Goal: Task Accomplishment & Management: Manage account settings

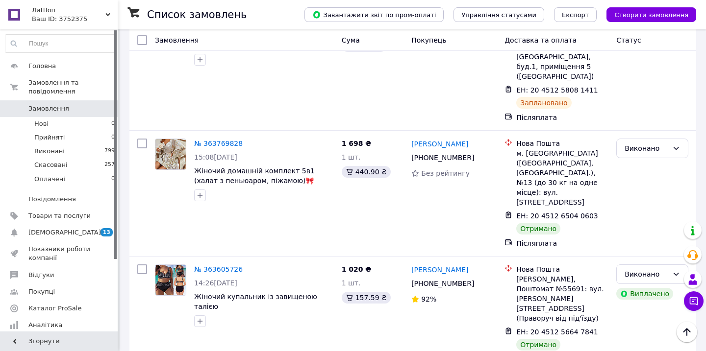
scroll to position [354, 0]
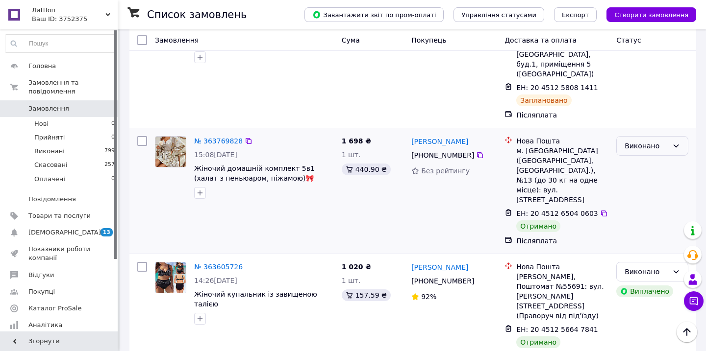
click at [622, 136] on div "Виконано" at bounding box center [652, 146] width 72 height 20
click at [635, 166] on li "Скасовано" at bounding box center [652, 166] width 71 height 18
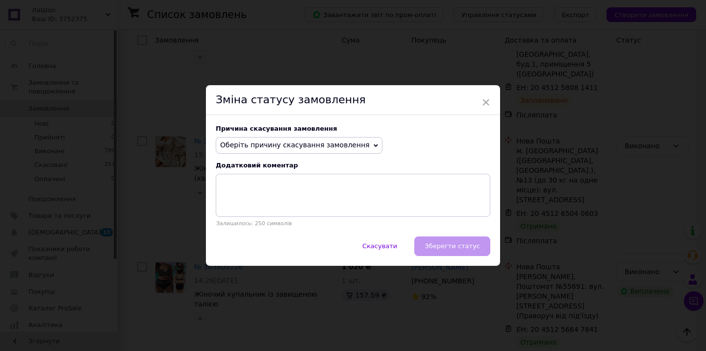
click at [281, 146] on span "Оберіть причину скасування замовлення" at bounding box center [295, 145] width 150 height 8
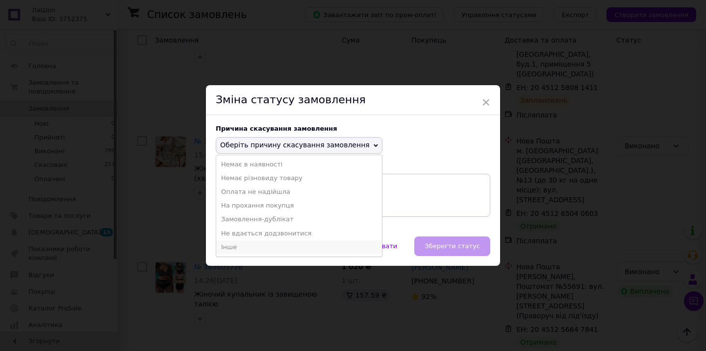
click at [251, 247] on li "Інше" at bounding box center [299, 248] width 166 height 14
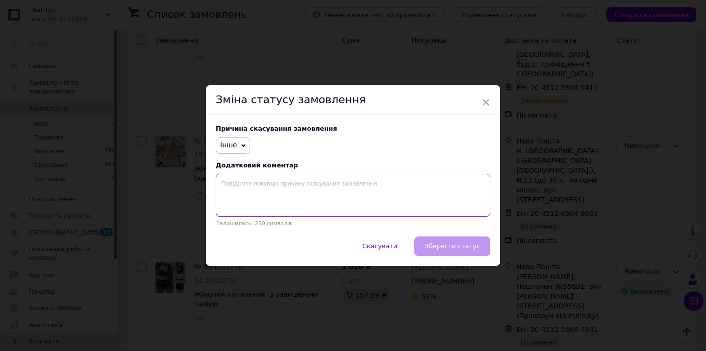
click at [258, 179] on textarea at bounding box center [353, 195] width 275 height 43
type textarea "с"
type textarea "скасування одного"
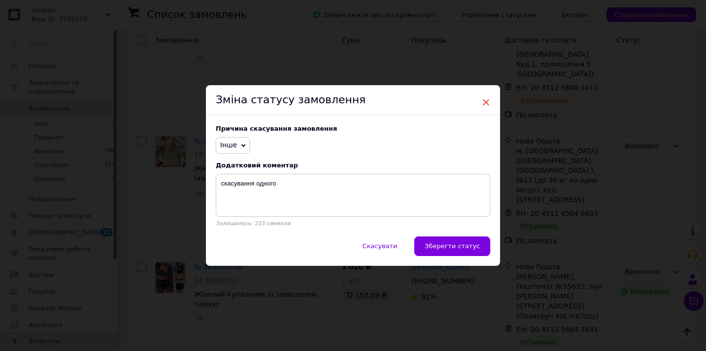
click at [484, 101] on span "×" at bounding box center [485, 102] width 9 height 17
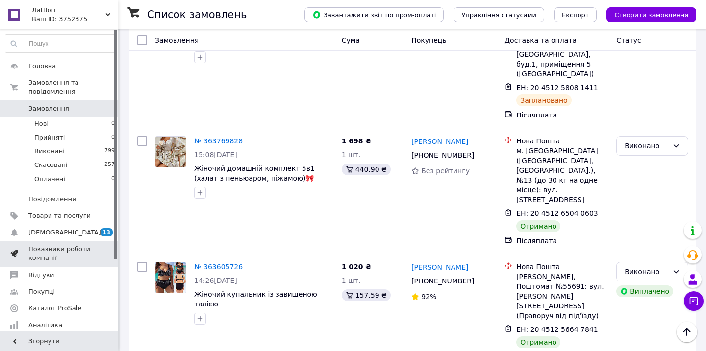
click at [48, 256] on span "Показники роботи компанії" at bounding box center [59, 254] width 62 height 18
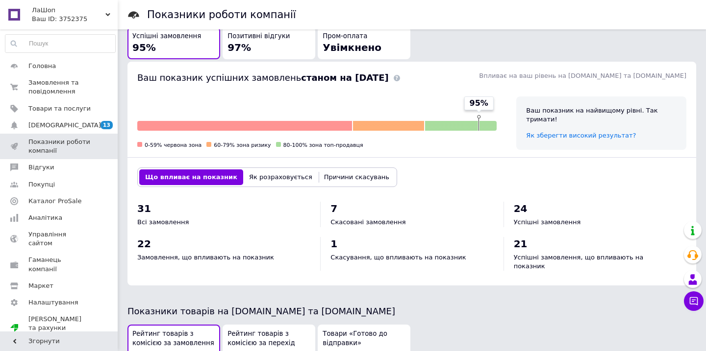
scroll to position [229, 0]
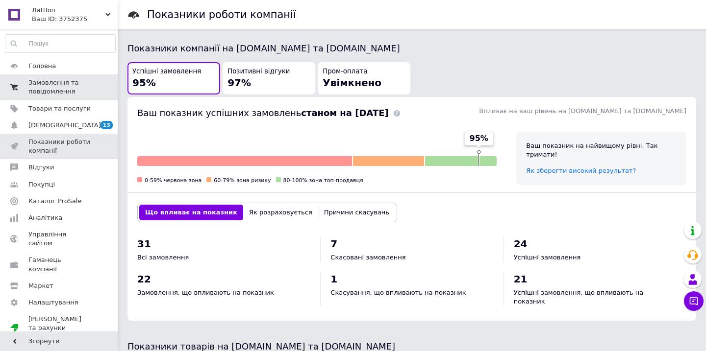
click at [54, 89] on span "Замовлення та повідомлення" at bounding box center [59, 87] width 62 height 18
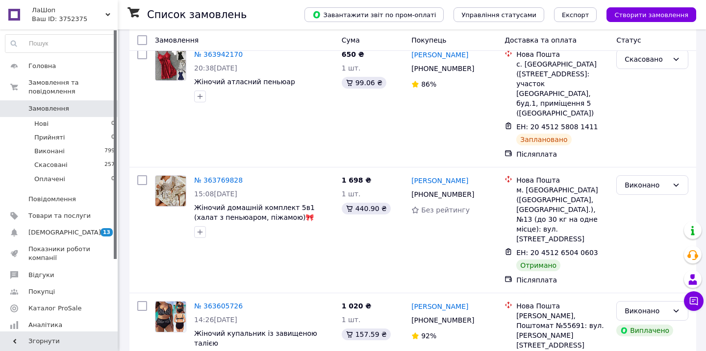
scroll to position [313, 0]
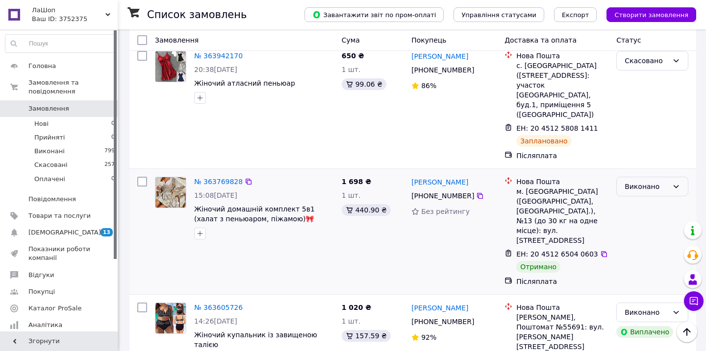
click at [626, 177] on div "Виконано" at bounding box center [652, 187] width 72 height 20
click at [639, 203] on li "Скасовано" at bounding box center [652, 207] width 71 height 18
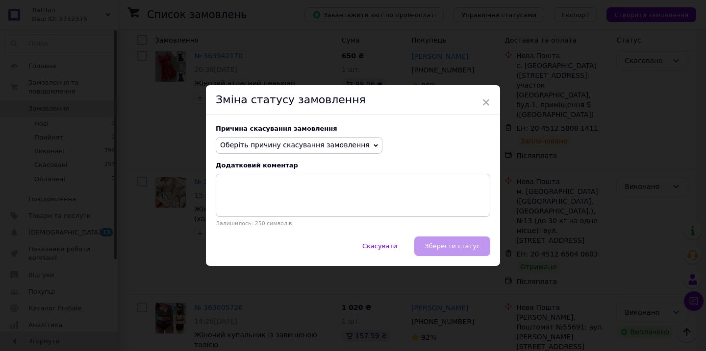
click at [330, 146] on span "Оберіть причину скасування замовлення" at bounding box center [295, 145] width 150 height 8
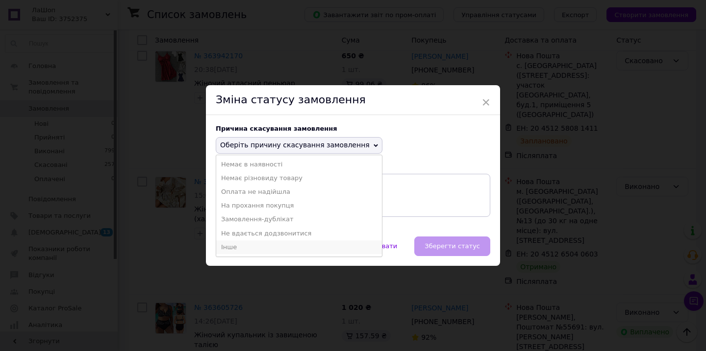
click at [241, 245] on li "Інше" at bounding box center [299, 248] width 166 height 14
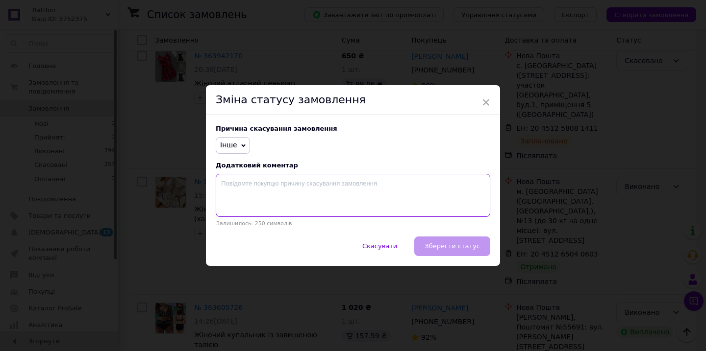
click at [264, 179] on textarea at bounding box center [353, 195] width 275 height 43
type textarea "Клієнт обрав тільки один товар"
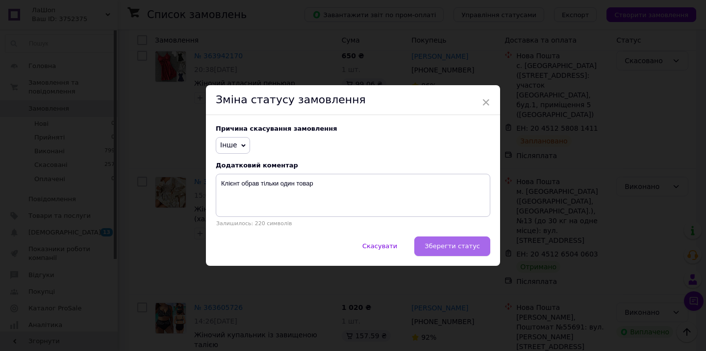
click at [443, 250] on span "Зберегти статус" at bounding box center [452, 246] width 55 height 7
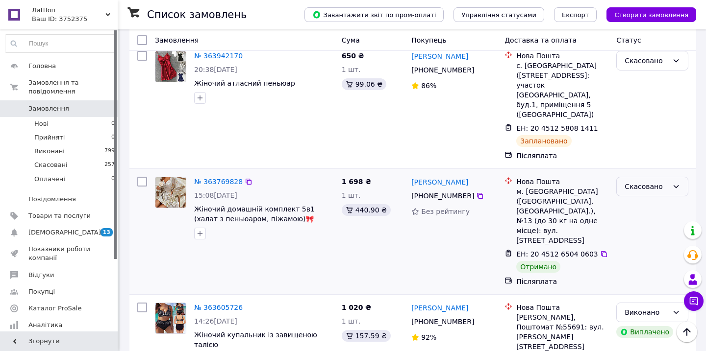
click at [628, 177] on div "Скасовано" at bounding box center [652, 187] width 72 height 20
click at [607, 173] on div "Нова Пошта м. Запоріжжя (Запорізька обл., Запорізький р-н.), №13 (до 30 кг на о…" at bounding box center [557, 232] width 112 height 118
click at [629, 181] on div "Скасовано" at bounding box center [647, 186] width 44 height 11
click at [607, 187] on div "м. [GEOGRAPHIC_DATA] ([GEOGRAPHIC_DATA], [GEOGRAPHIC_DATA].), №13 (до 30 кг на …" at bounding box center [562, 216] width 92 height 59
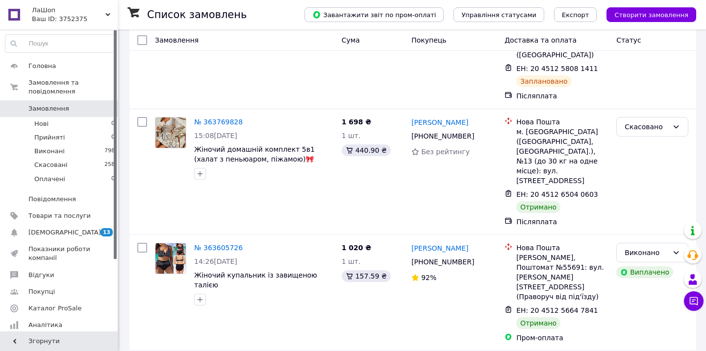
scroll to position [379, 0]
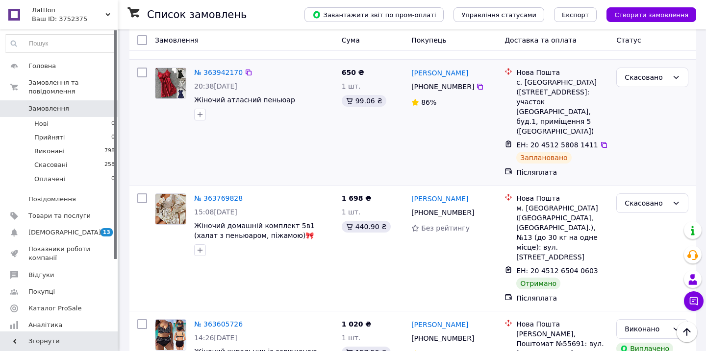
scroll to position [297, 0]
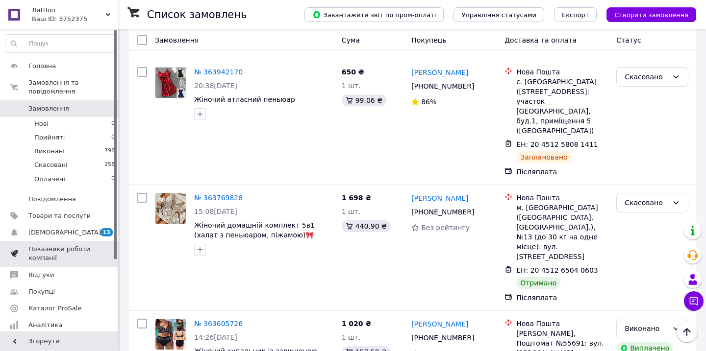
click at [59, 249] on span "Показники роботи компанії" at bounding box center [59, 254] width 62 height 18
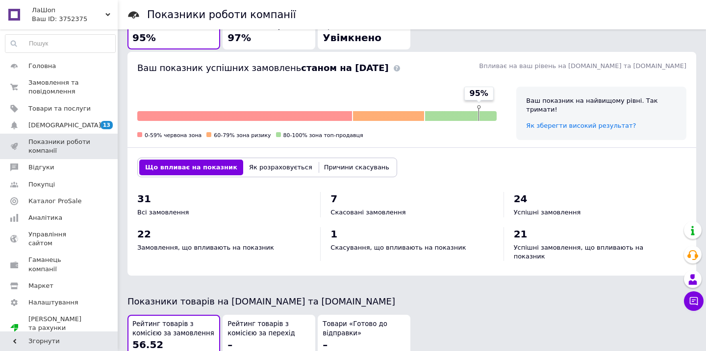
scroll to position [278, 0]
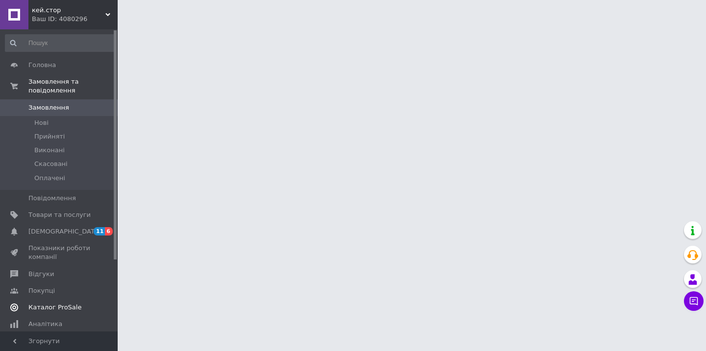
click at [48, 276] on span "Відгуки" at bounding box center [40, 274] width 25 height 9
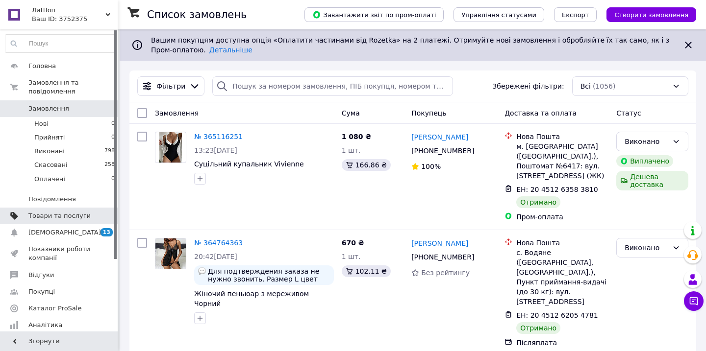
click at [91, 211] on link "Товари та послуги" at bounding box center [60, 216] width 121 height 17
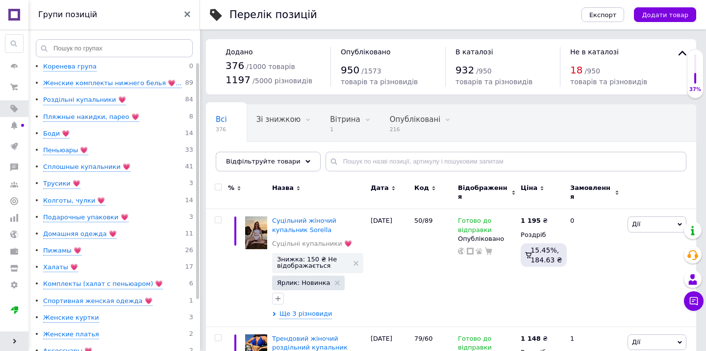
click at [14, 341] on use at bounding box center [14, 341] width 3 height 5
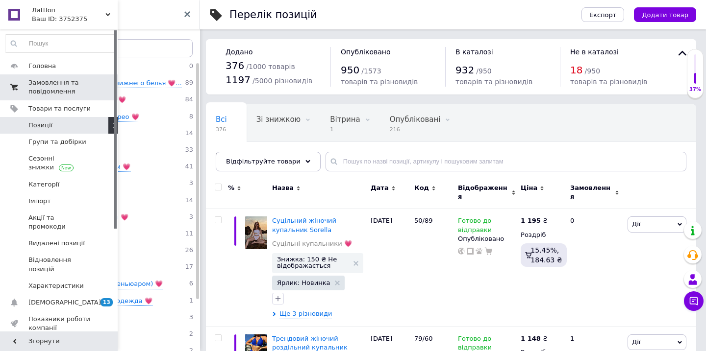
click at [55, 97] on link "Замовлення та повідомлення 0 0" at bounding box center [60, 87] width 121 height 25
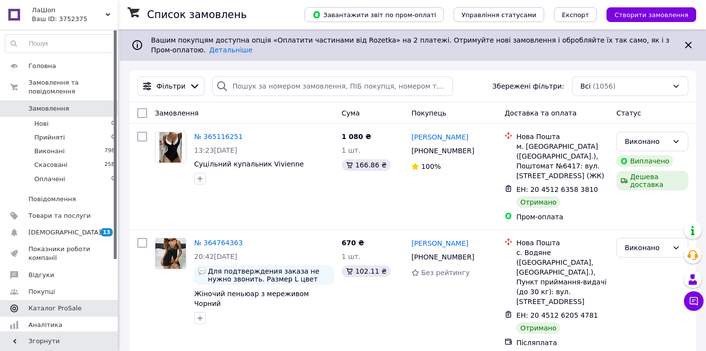
click at [50, 312] on span "Каталог ProSale" at bounding box center [54, 308] width 53 height 9
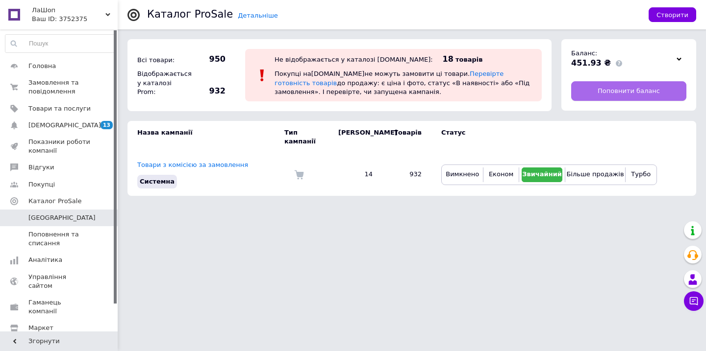
click at [602, 90] on span "Поповнити баланс" at bounding box center [629, 91] width 62 height 9
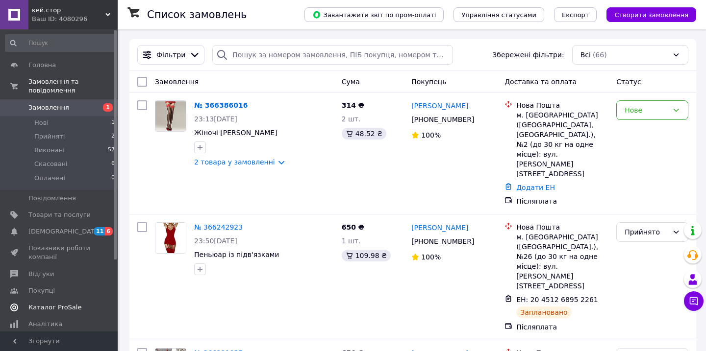
click at [76, 309] on span "Каталог ProSale" at bounding box center [54, 307] width 53 height 9
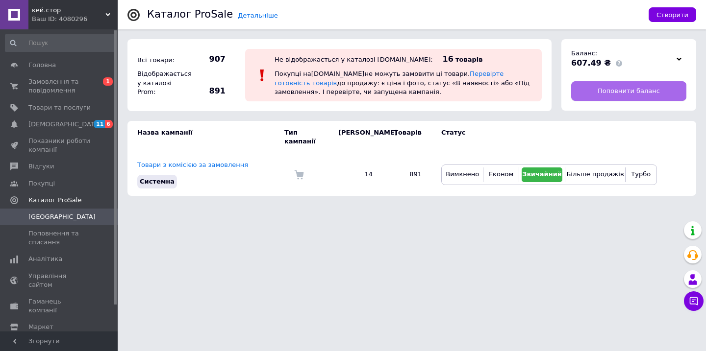
click at [605, 88] on span "Поповнити баланс" at bounding box center [629, 91] width 62 height 9
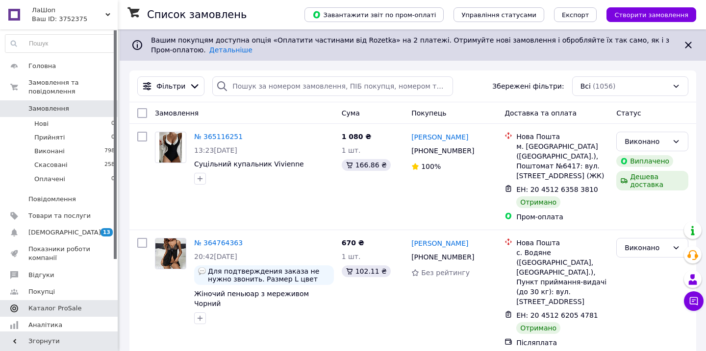
click at [59, 306] on span "Каталог ProSale" at bounding box center [54, 308] width 53 height 9
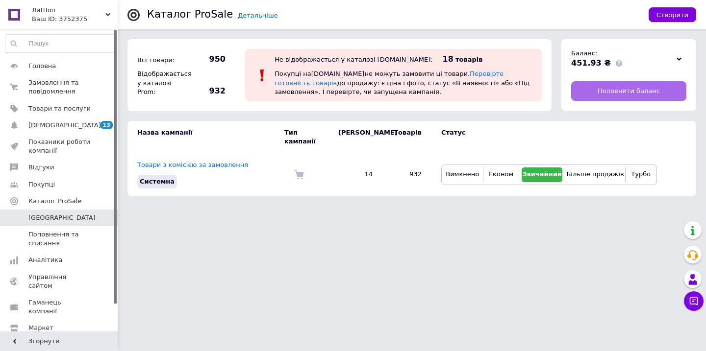
click at [594, 81] on link "Поповнити баланс" at bounding box center [628, 91] width 115 height 20
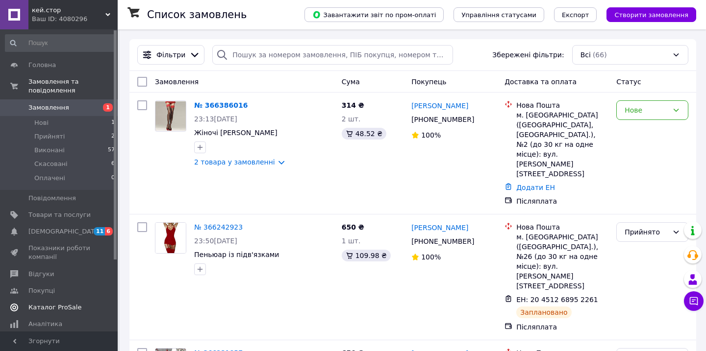
click at [68, 304] on span "Каталог ProSale" at bounding box center [54, 307] width 53 height 9
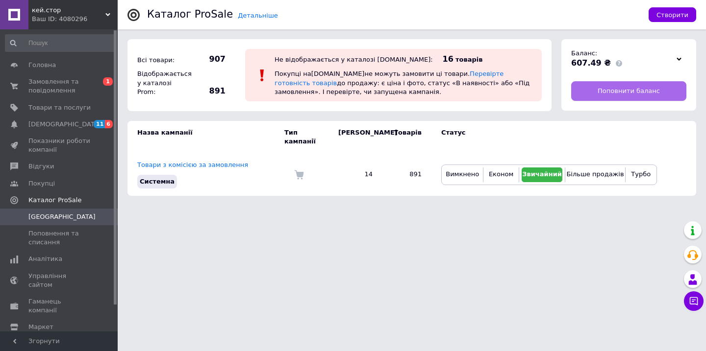
click at [614, 89] on span "Поповнити баланс" at bounding box center [629, 91] width 62 height 9
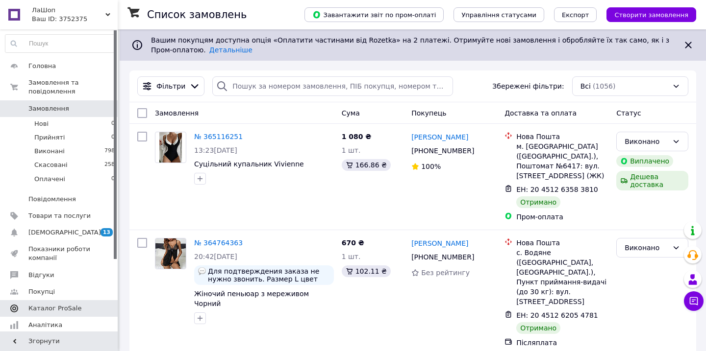
click at [65, 313] on span "Каталог ProSale" at bounding box center [54, 308] width 53 height 9
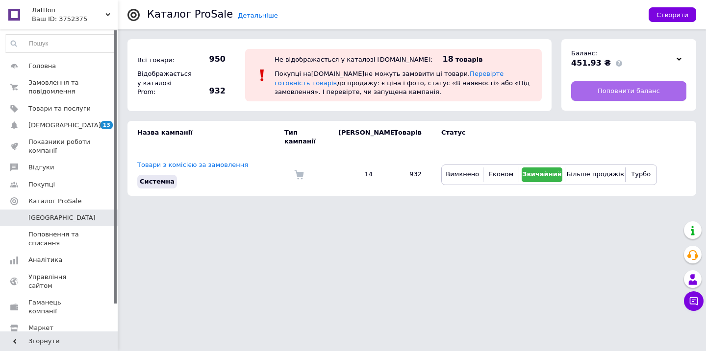
click at [595, 82] on link "Поповнити баланс" at bounding box center [628, 91] width 115 height 20
